Goal: Transaction & Acquisition: Subscribe to service/newsletter

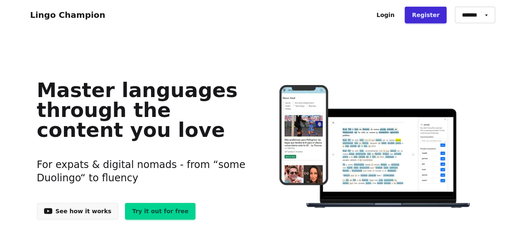
click at [431, 15] on link "Register" at bounding box center [426, 15] width 42 height 17
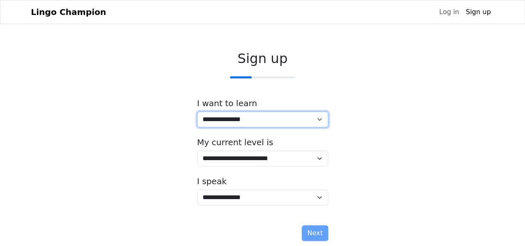
click at [320, 121] on select "**********" at bounding box center [262, 120] width 131 height 16
click at [386, 112] on div "**********" at bounding box center [262, 147] width 463 height 207
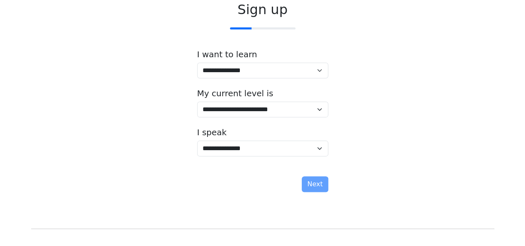
scroll to position [80, 0]
